Goal: Task Accomplishment & Management: Manage account settings

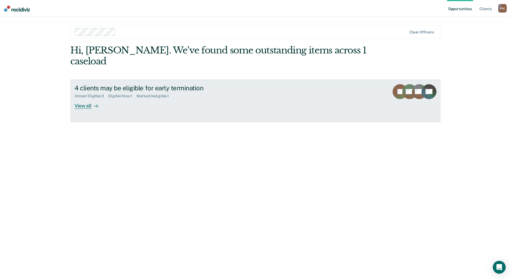
click at [83, 98] on div "View all" at bounding box center [90, 103] width 30 height 10
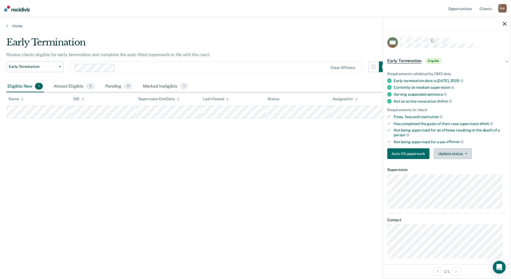
click at [448, 152] on button "Update status" at bounding box center [452, 153] width 38 height 11
click at [453, 174] on button "Mark Ineligible" at bounding box center [459, 175] width 52 height 9
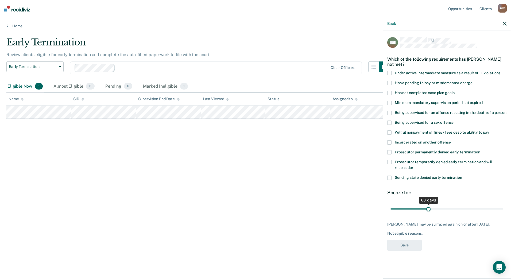
drag, startPoint x: 411, startPoint y: 209, endPoint x: 428, endPoint y: 210, distance: 17.7
type input "60"
click at [428, 210] on input "range" at bounding box center [446, 208] width 113 height 9
click at [419, 84] on label "Has a pending felony or misdemeanor charge" at bounding box center [446, 84] width 119 height 6
click at [472, 81] on input "Has a pending felony or misdemeanor charge" at bounding box center [472, 81] width 0 height 0
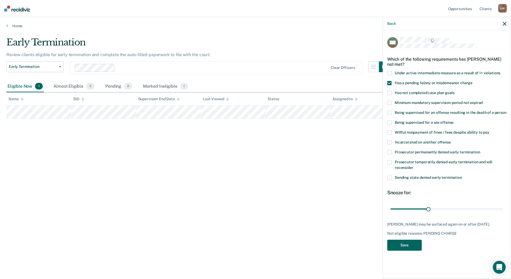
click at [402, 241] on button "Save" at bounding box center [404, 245] width 34 height 11
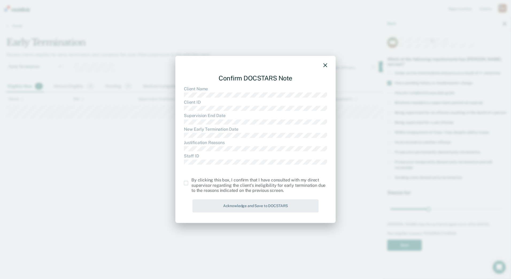
click at [185, 182] on span at bounding box center [186, 183] width 4 height 4
click at [191, 181] on input "checkbox" at bounding box center [191, 181] width 0 height 0
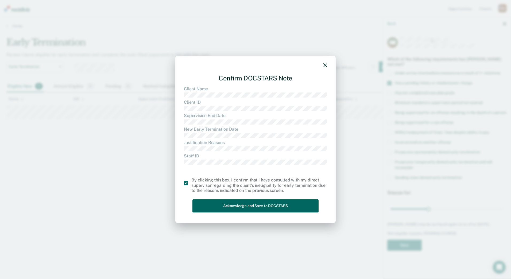
click at [235, 205] on button "Acknowledge and Save to DOCSTARS" at bounding box center [255, 205] width 126 height 13
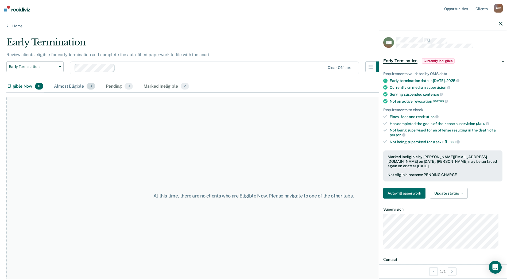
click at [67, 85] on div "Almost Eligible 3" at bounding box center [74, 87] width 43 height 12
